Goal: Complete application form: Complete application form

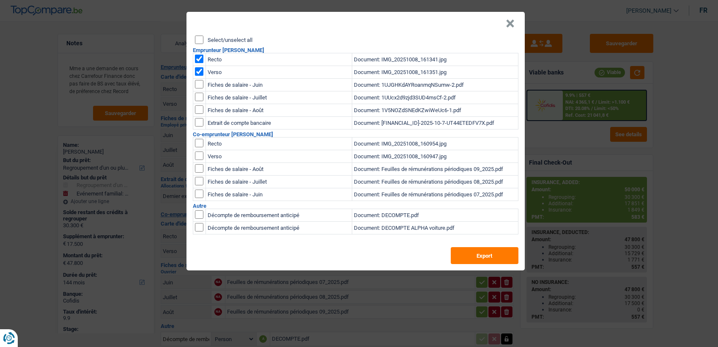
select select "refinancing"
select select "familyEvent"
select select "144"
select select "applicant"
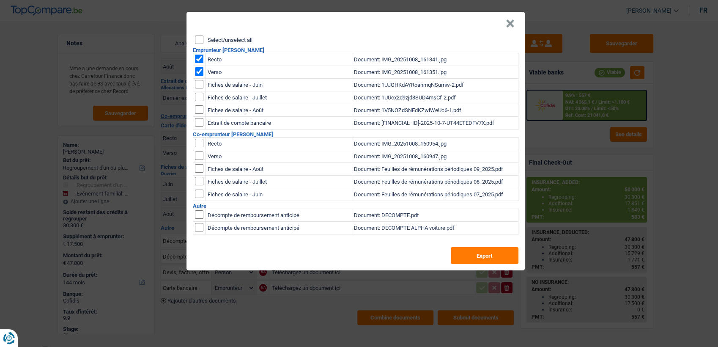
click at [511, 23] on button "×" at bounding box center [509, 23] width 9 height 8
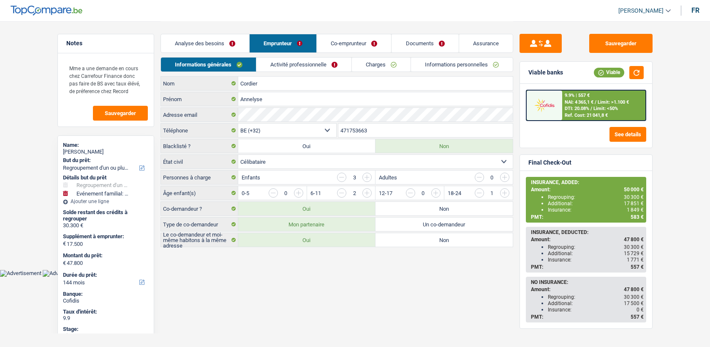
select select "refinancing"
select select "familyEvent"
select select "144"
select select "32"
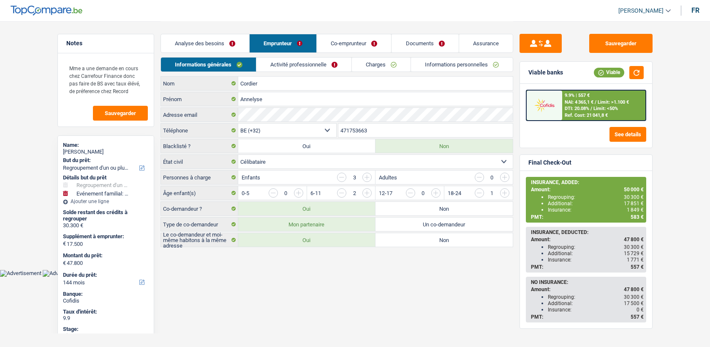
select select "single"
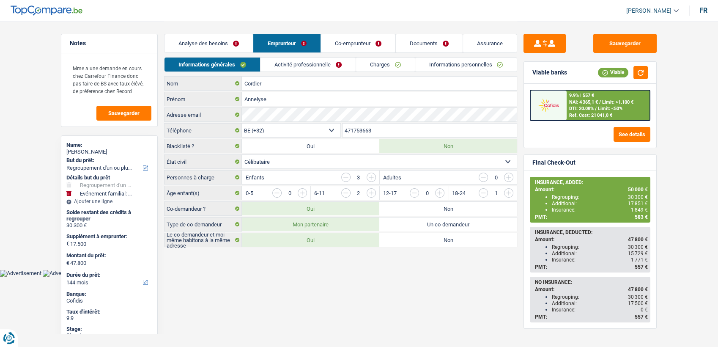
click at [462, 67] on link "Informations personnelles" at bounding box center [466, 64] width 102 height 14
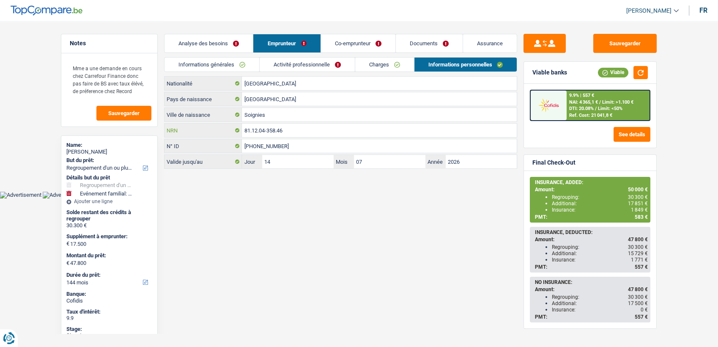
click at [309, 128] on input "81.12.04-358.46" at bounding box center [379, 130] width 275 height 14
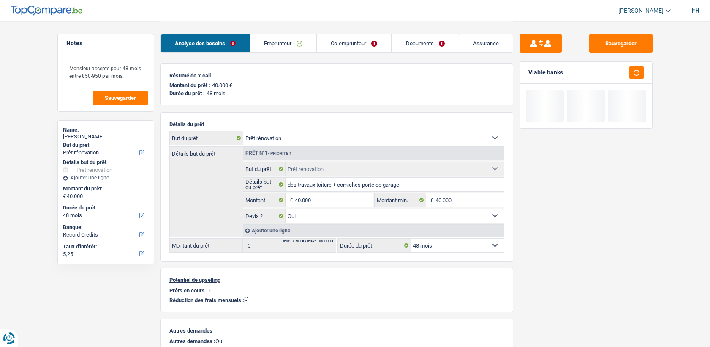
select select "renovation"
select select "48"
select select "applicant"
click at [420, 45] on link "Documents" at bounding box center [425, 43] width 67 height 18
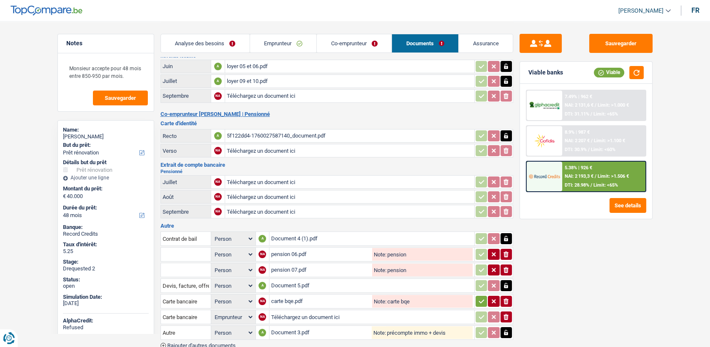
scroll to position [164, 0]
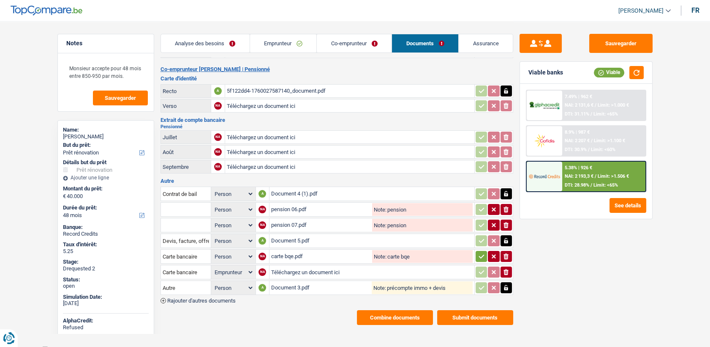
click at [291, 283] on div "Document 3.pdf" at bounding box center [321, 287] width 101 height 13
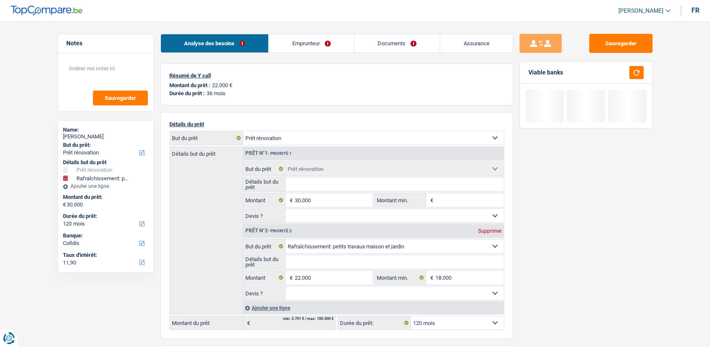
select select "renovation"
select select "houseOrGarden"
select select "120"
select select "renovation"
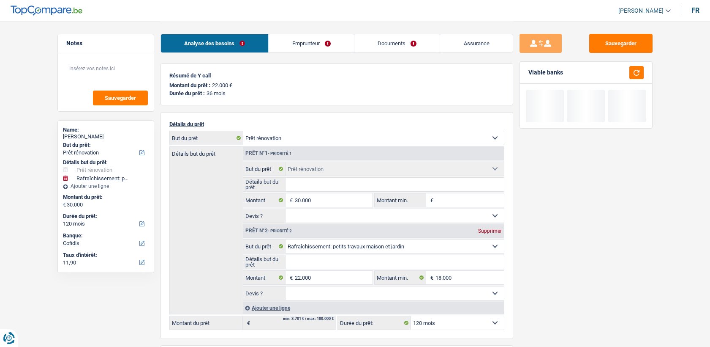
select select "renovation"
select select "houseOrGarden"
select select "120"
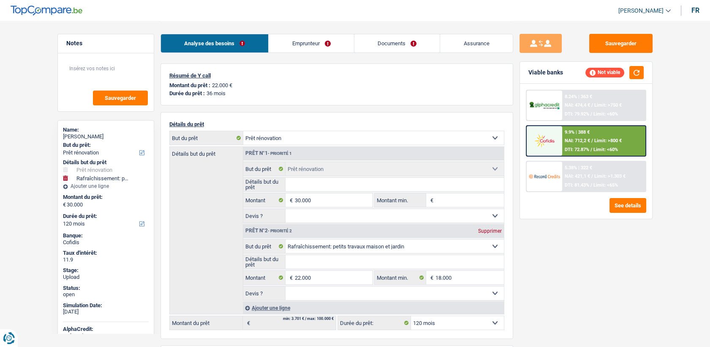
click at [333, 51] on link "Emprunteur" at bounding box center [311, 43] width 85 height 18
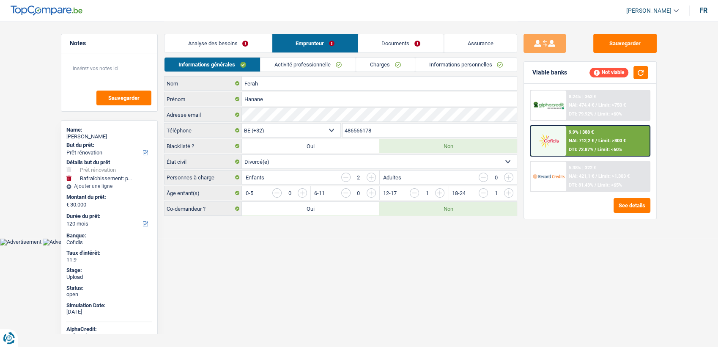
click at [433, 64] on link "Informations personnelles" at bounding box center [466, 64] width 102 height 14
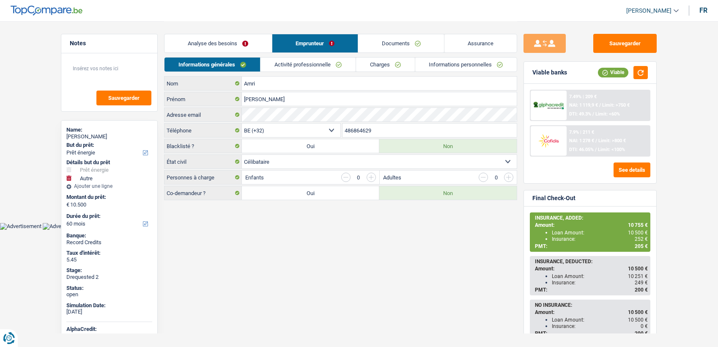
select select "energy"
select select "other"
select select "60"
select select "privateEmployee"
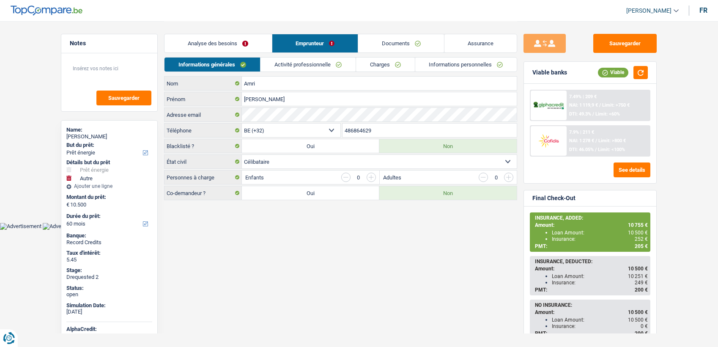
select select "netSalary"
select select "mealVouchers"
select select "ownerWithMortgage"
select select "BE"
select select "mortgage"
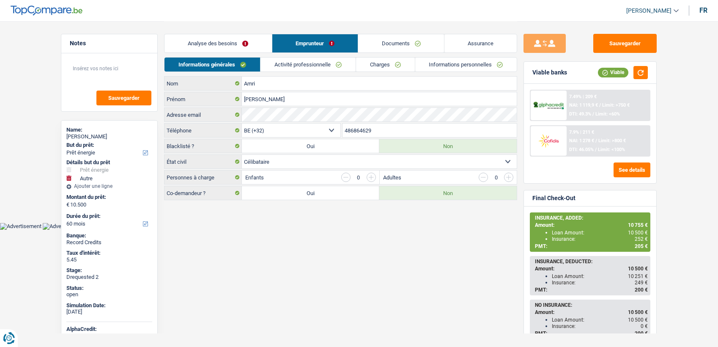
select select "300"
select select "cardOrCredit"
click at [301, 66] on link "Activité professionnelle" at bounding box center [307, 64] width 95 height 14
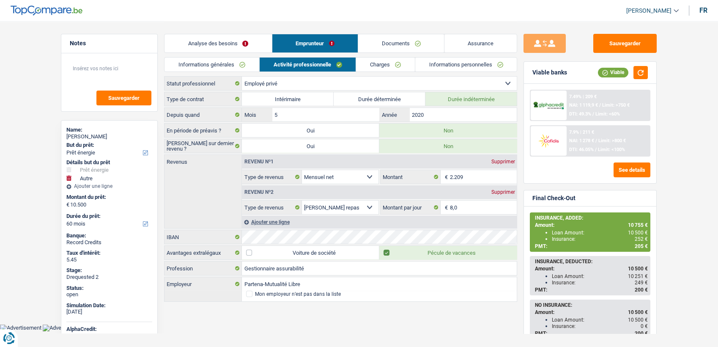
click at [364, 63] on link "Charges" at bounding box center [385, 64] width 59 height 14
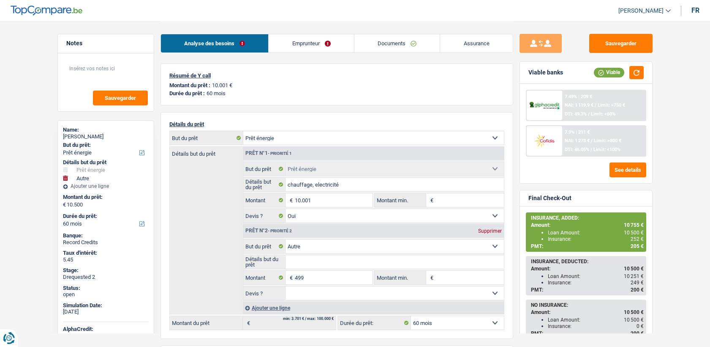
select select "energy"
select select "other"
select select "60"
select select "energy"
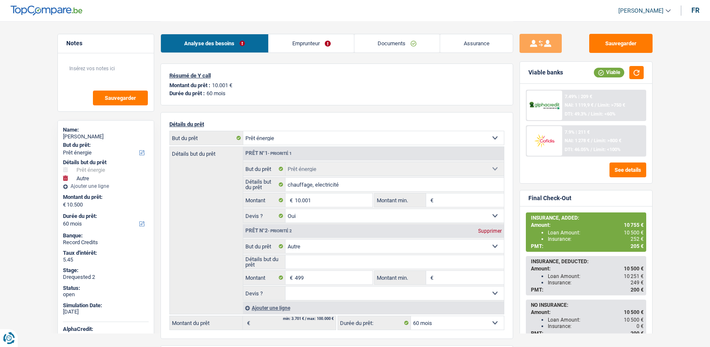
select select "energy"
select select "yes"
select select "other"
select select "60"
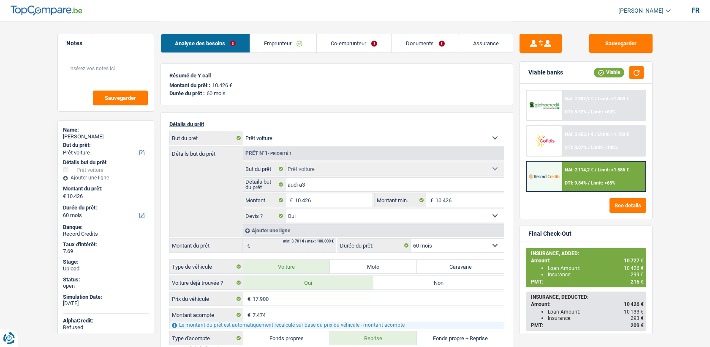
select select "car"
select select "60"
select select "car"
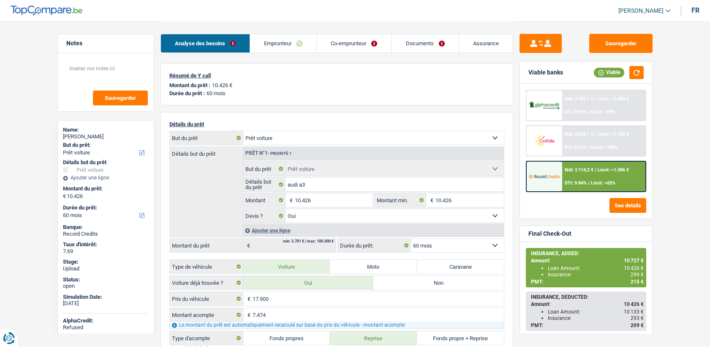
select select "yes"
select select "60"
select select "32"
select select "divorced"
click at [315, 40] on link "Emprunteur" at bounding box center [283, 43] width 66 height 18
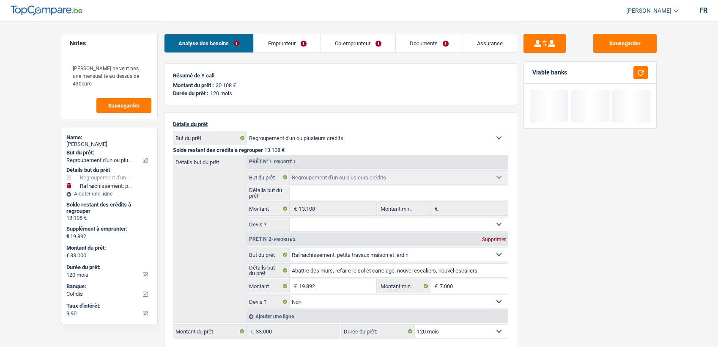
select select "refinancing"
select select "houseOrGarden"
select select "120"
select select "refinancing"
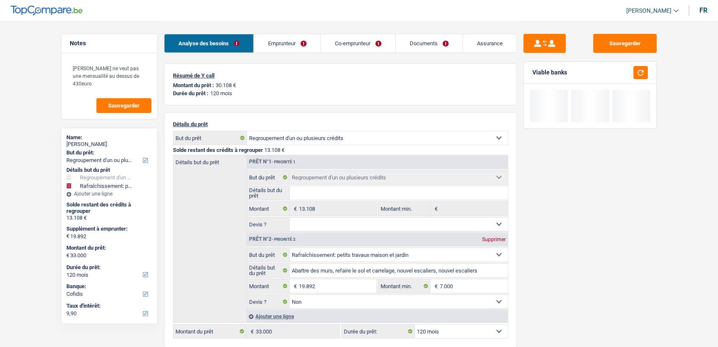
select select "refinancing"
select select "houseOrGarden"
select select "false"
select select "120"
select select "32"
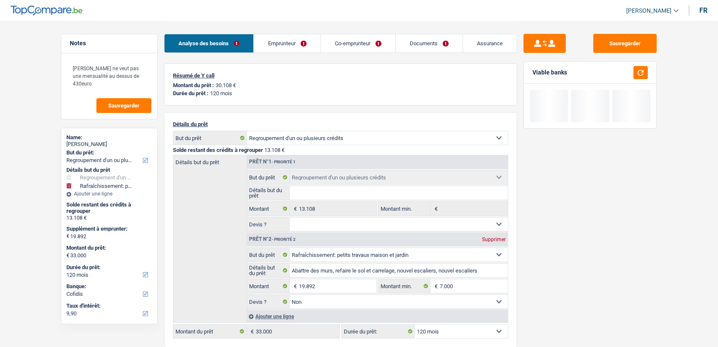
select select "cohabitation"
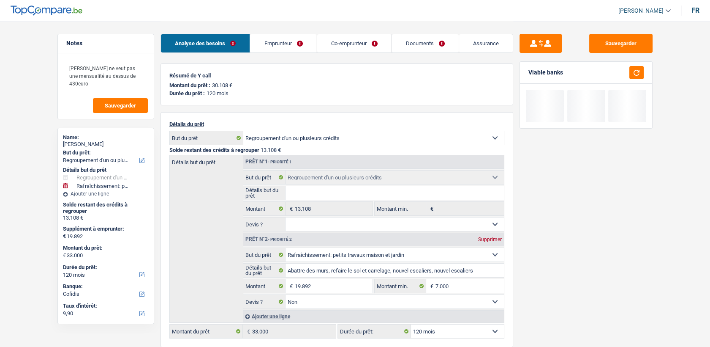
click at [294, 34] on link "Emprunteur" at bounding box center [283, 43] width 66 height 18
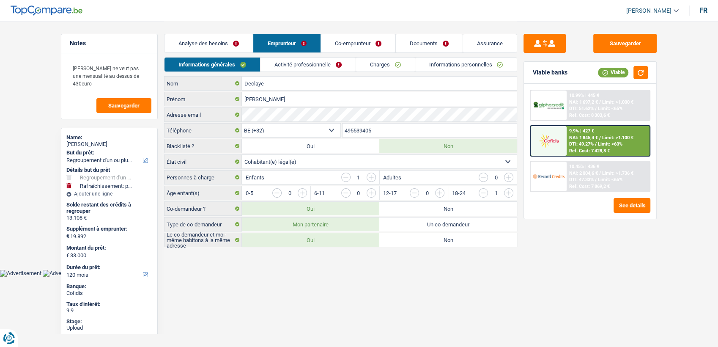
click at [323, 63] on link "Activité professionnelle" at bounding box center [307, 64] width 95 height 14
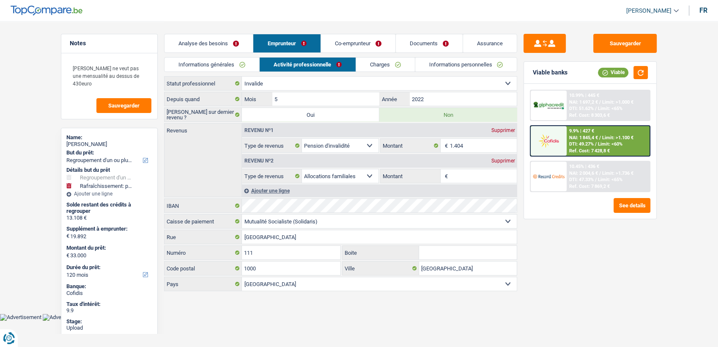
click at [377, 61] on link "Charges" at bounding box center [385, 64] width 59 height 14
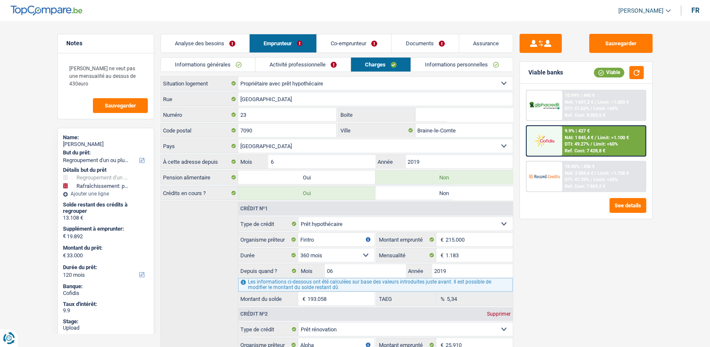
click at [444, 63] on link "Informations personnelles" at bounding box center [462, 64] width 102 height 14
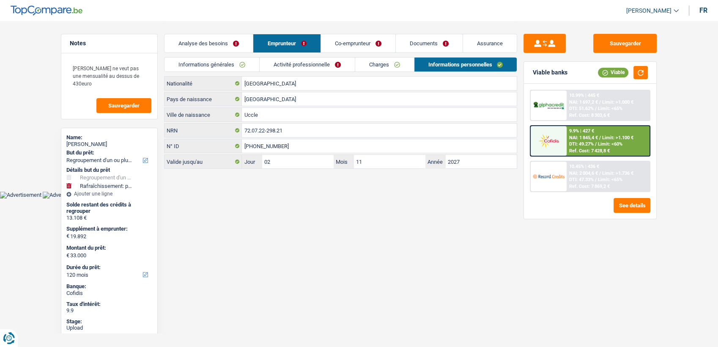
click at [423, 38] on link "Documents" at bounding box center [429, 43] width 67 height 18
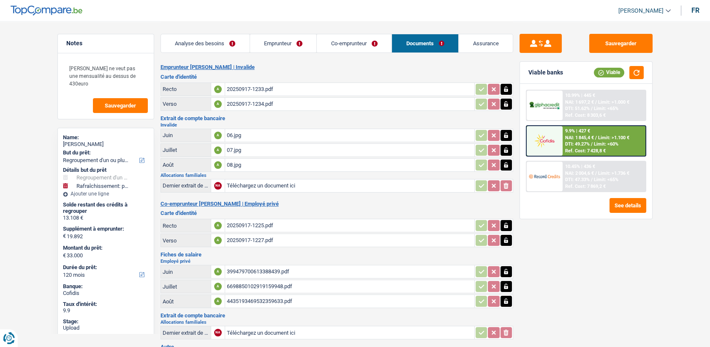
click at [262, 91] on div "20250917-1233.pdf" at bounding box center [350, 89] width 246 height 13
click at [234, 105] on div "20250917-1234.pdf" at bounding box center [350, 104] width 246 height 13
click at [261, 88] on div "20250917-1233.pdf" at bounding box center [350, 89] width 246 height 13
click at [238, 228] on div "20250917-1225.pdf" at bounding box center [350, 225] width 246 height 13
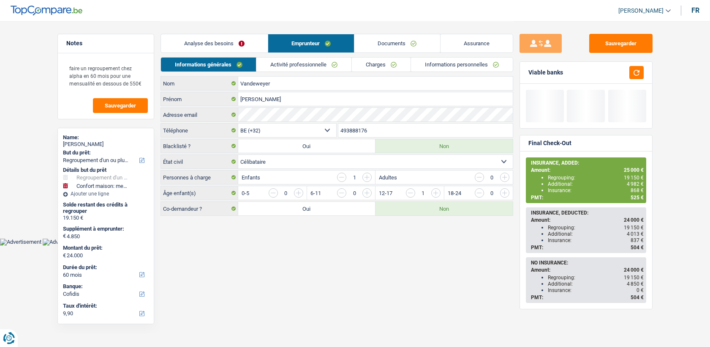
select select "refinancing"
select select "household"
select select "60"
select select "32"
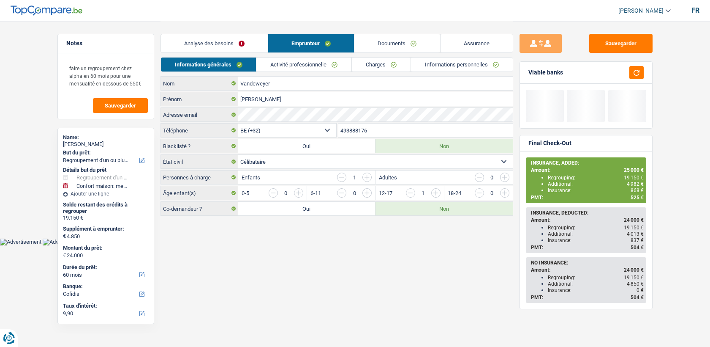
select select "single"
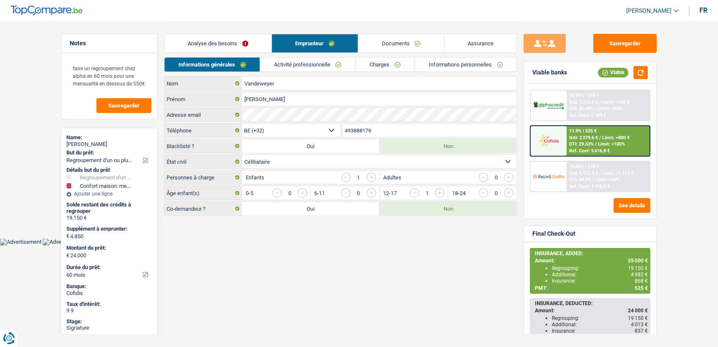
click at [344, 63] on link "Activité professionnelle" at bounding box center [307, 64] width 95 height 14
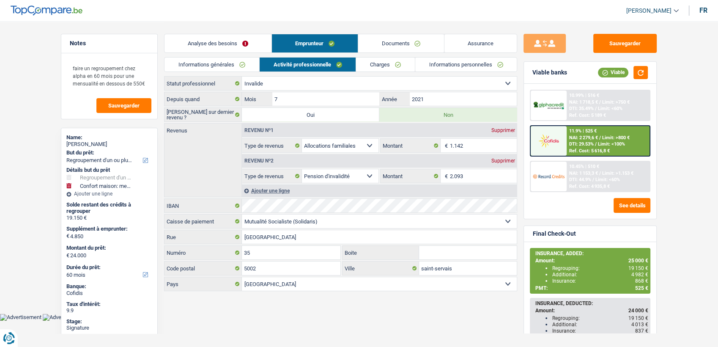
click at [358, 65] on link "Charges" at bounding box center [385, 64] width 59 height 14
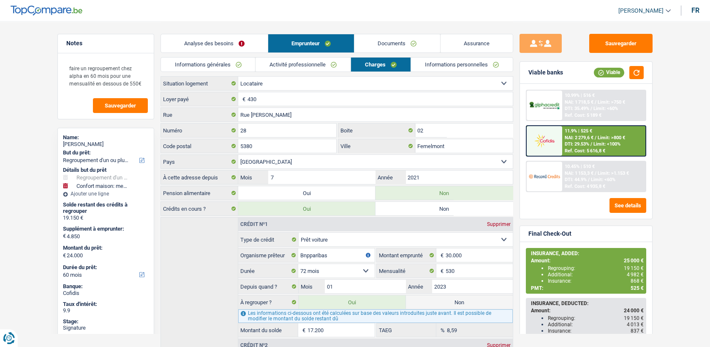
click at [379, 48] on link "Documents" at bounding box center [397, 43] width 85 height 18
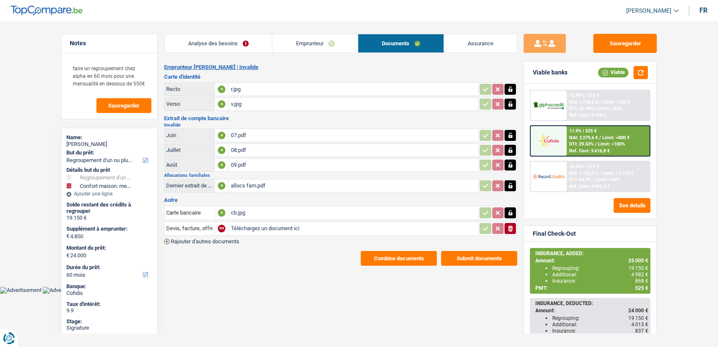
click at [239, 210] on div "cb.jpg" at bounding box center [353, 212] width 246 height 13
click at [321, 52] on li "Emprunteur" at bounding box center [315, 43] width 86 height 19
click at [321, 50] on link "Emprunteur" at bounding box center [314, 43] width 85 height 18
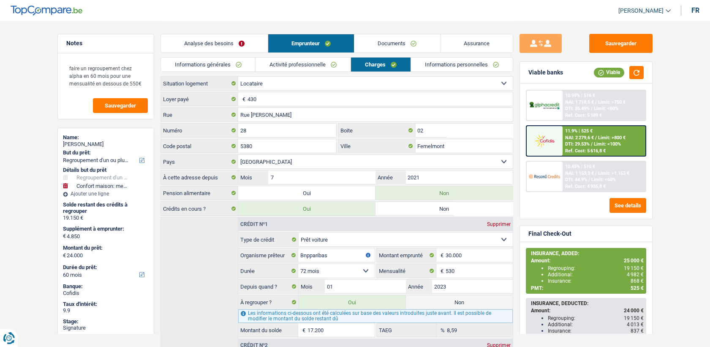
click at [330, 57] on div "Analyse des besoins Emprunteur Documents Assurance Résumé de Y call Montant du …" at bounding box center [337, 233] width 353 height 424
click at [156, 231] on div "Notes faire un regroupement chez alpha en 60 mois pour une mensualité en dessou…" at bounding box center [105, 183] width 109 height 299
click at [293, 62] on link "Activité professionnelle" at bounding box center [303, 64] width 95 height 14
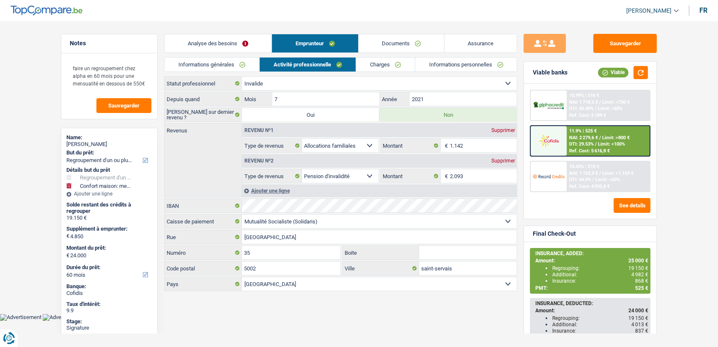
click at [388, 65] on link "Charges" at bounding box center [385, 64] width 59 height 14
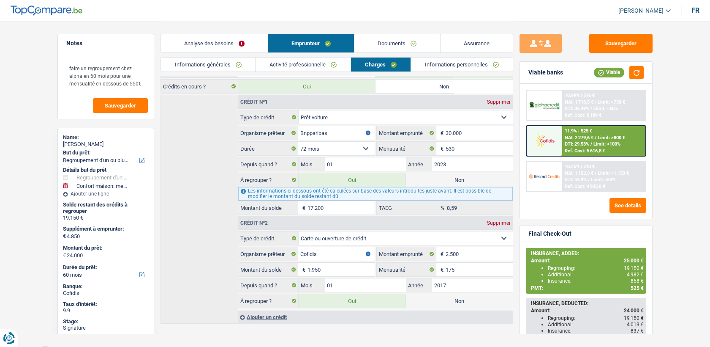
scroll to position [126, 0]
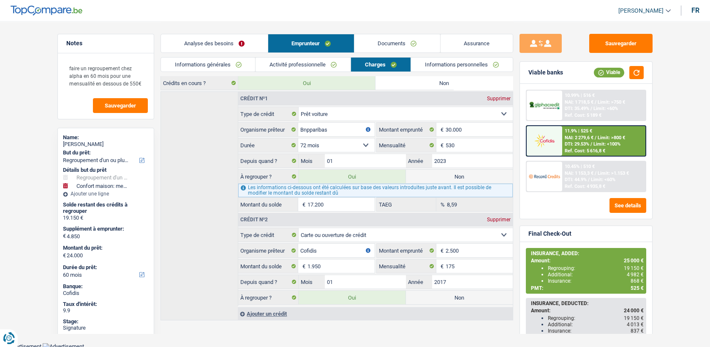
click at [463, 63] on link "Informations personnelles" at bounding box center [462, 64] width 102 height 14
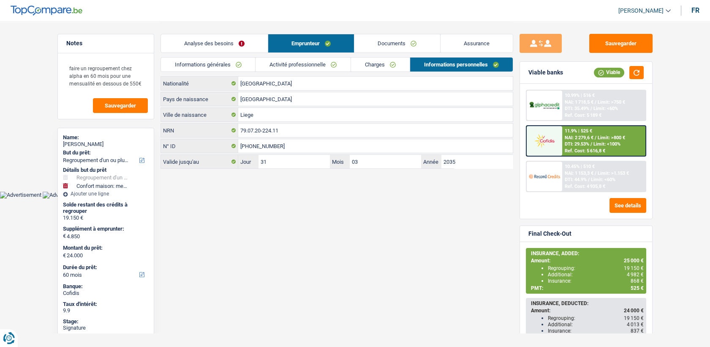
scroll to position [0, 0]
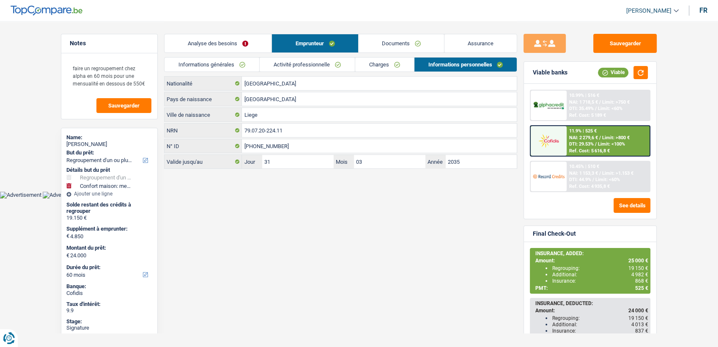
click at [306, 68] on link "Activité professionnelle" at bounding box center [307, 64] width 95 height 14
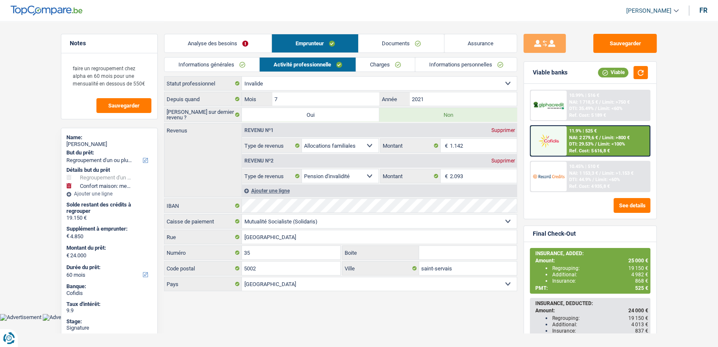
click at [352, 63] on link "Activité professionnelle" at bounding box center [308, 64] width 96 height 14
click at [363, 60] on link "Charges" at bounding box center [385, 64] width 59 height 14
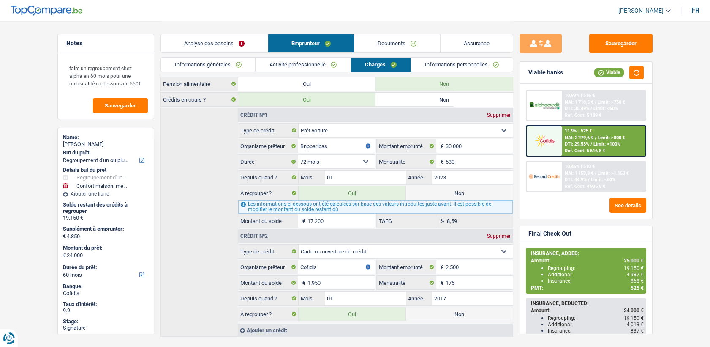
scroll to position [106, 0]
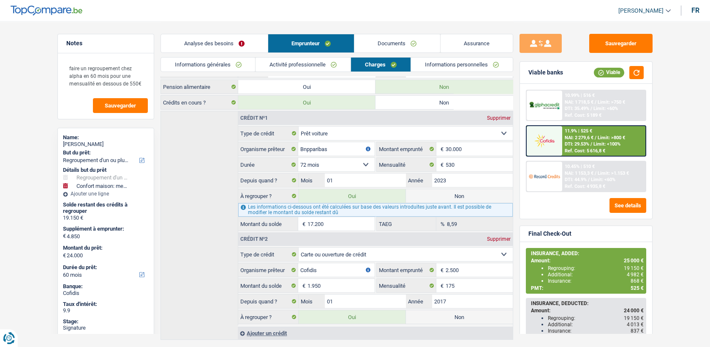
click at [408, 33] on div "Analyse des besoins Emprunteur Documents Assurance" at bounding box center [337, 39] width 353 height 36
click at [407, 39] on link "Documents" at bounding box center [397, 43] width 85 height 18
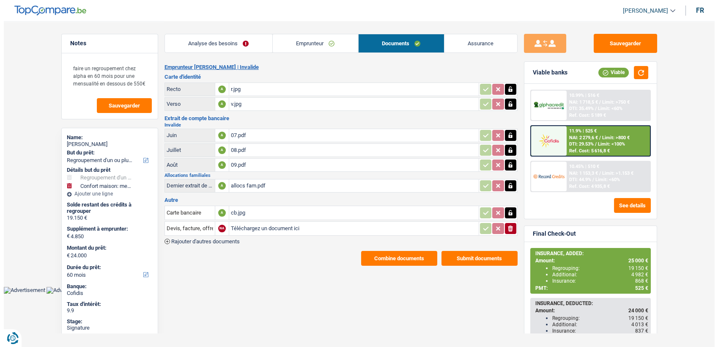
scroll to position [0, 0]
click at [393, 251] on button "Combine documents" at bounding box center [399, 258] width 76 height 15
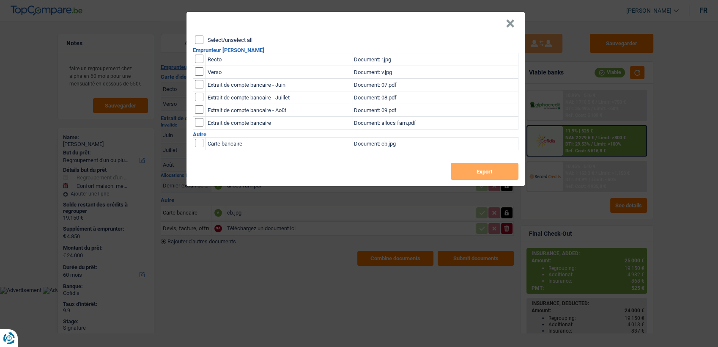
click at [196, 63] on td at bounding box center [199, 59] width 13 height 13
click at [196, 73] on input "checkbox" at bounding box center [199, 71] width 8 height 8
checkbox input "true"
click at [196, 65] on td at bounding box center [199, 59] width 13 height 13
click at [199, 60] on input "checkbox" at bounding box center [199, 59] width 8 height 8
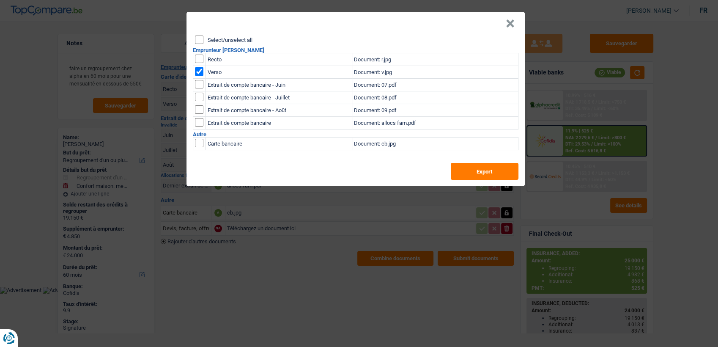
checkbox input "true"
click at [504, 183] on div "Select/unselect all Emprunteur Valérie Vandeweyer Recto Document: r.jpg Verso D…" at bounding box center [355, 111] width 338 height 150
click at [502, 177] on button "Export" at bounding box center [485, 171] width 68 height 17
click at [510, 22] on button "×" at bounding box center [509, 23] width 9 height 8
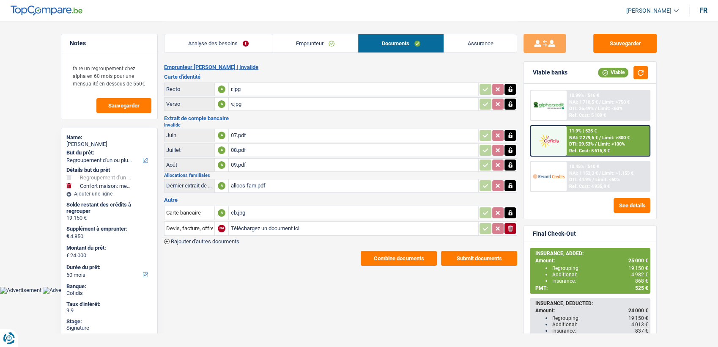
click at [333, 36] on link "Emprunteur" at bounding box center [314, 43] width 85 height 18
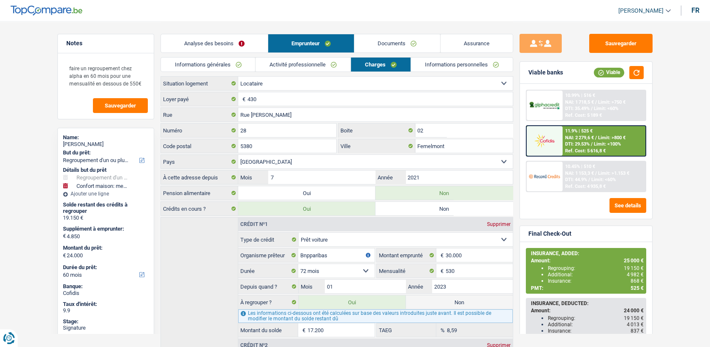
click at [372, 41] on link "Documents" at bounding box center [397, 43] width 85 height 18
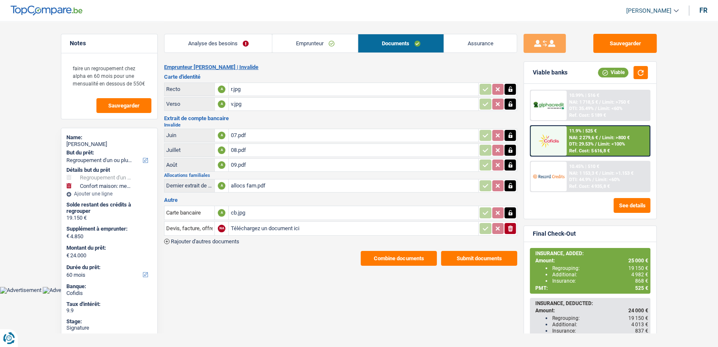
click at [233, 137] on div "07.pdf" at bounding box center [353, 135] width 246 height 13
click at [245, 160] on div "09.pdf" at bounding box center [353, 164] width 246 height 13
click at [282, 46] on link "Emprunteur" at bounding box center [314, 43] width 85 height 18
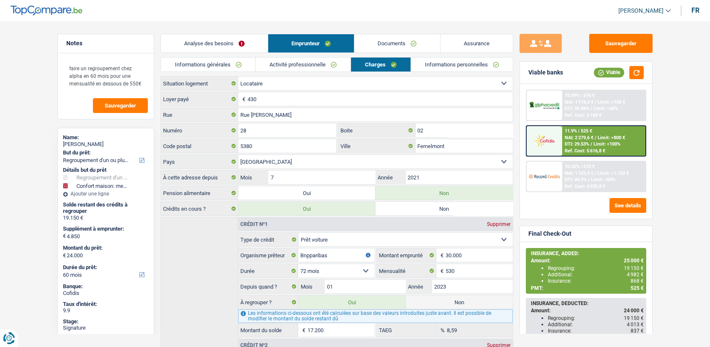
click at [383, 39] on link "Documents" at bounding box center [397, 43] width 85 height 18
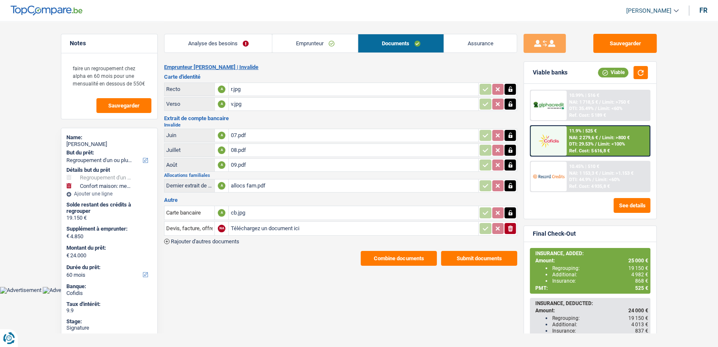
click at [260, 181] on div "allocs fam.pdf" at bounding box center [353, 185] width 246 height 13
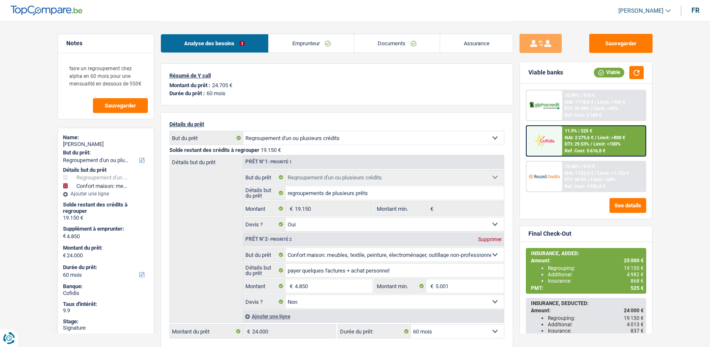
select select "refinancing"
select select "household"
select select "60"
select select "32"
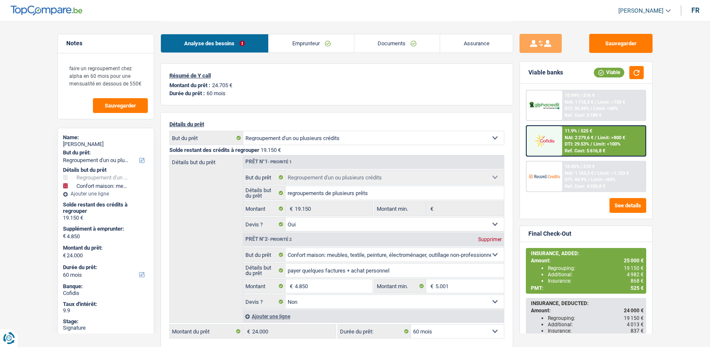
select select "single"
click at [286, 49] on link "Emprunteur" at bounding box center [311, 43] width 85 height 18
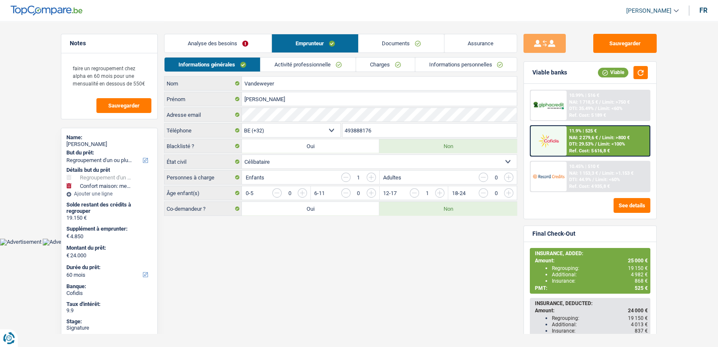
click at [369, 131] on input "493888176" at bounding box center [429, 130] width 175 height 14
click at [365, 133] on input "493888176" at bounding box center [429, 130] width 175 height 14
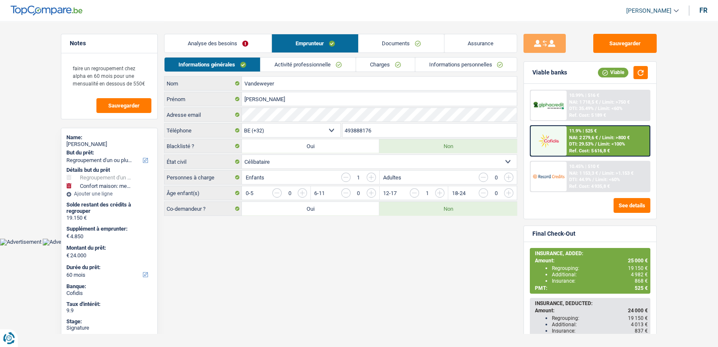
click at [365, 133] on input "493888176" at bounding box center [429, 130] width 175 height 14
click at [301, 64] on link "Activité professionnelle" at bounding box center [307, 64] width 95 height 14
